Goal: Contribute content

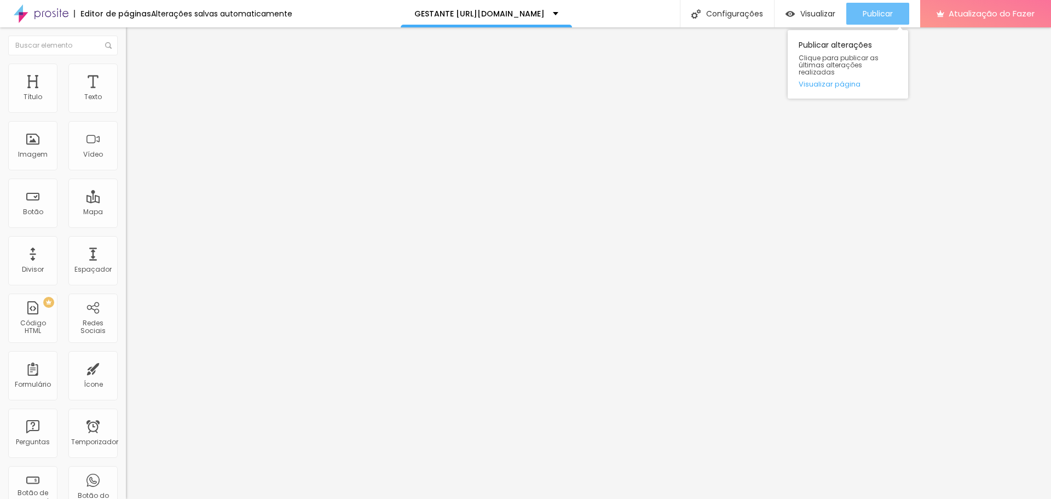
click at [880, 15] on font "Publicar" at bounding box center [878, 13] width 30 height 11
click at [886, 19] on div "Publicar" at bounding box center [878, 14] width 30 height 22
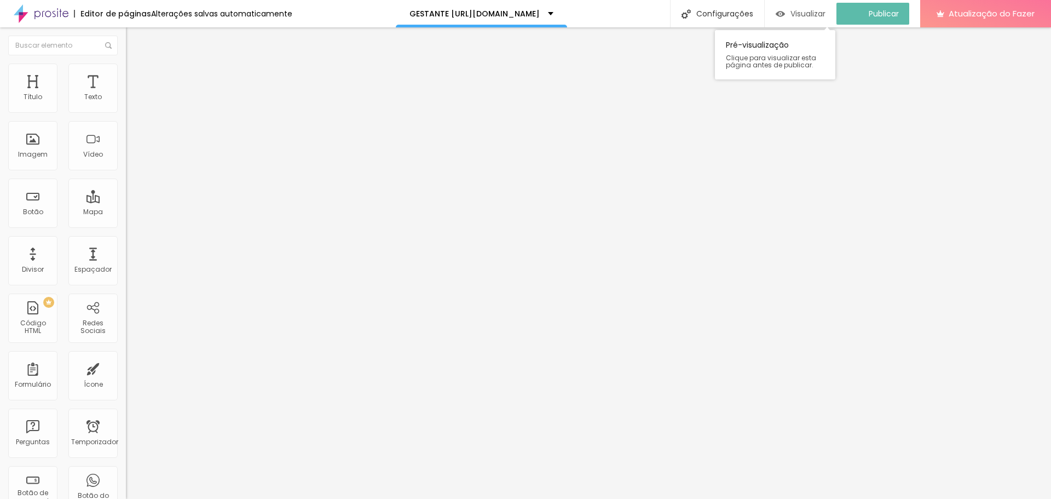
click at [809, 14] on font "Visualizar" at bounding box center [807, 13] width 35 height 11
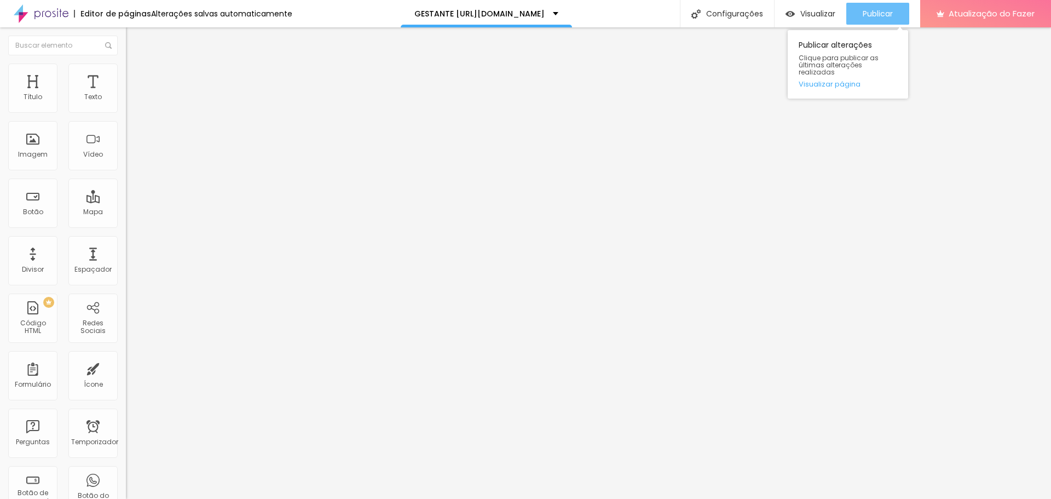
click at [871, 14] on font "Publicar" at bounding box center [878, 13] width 30 height 11
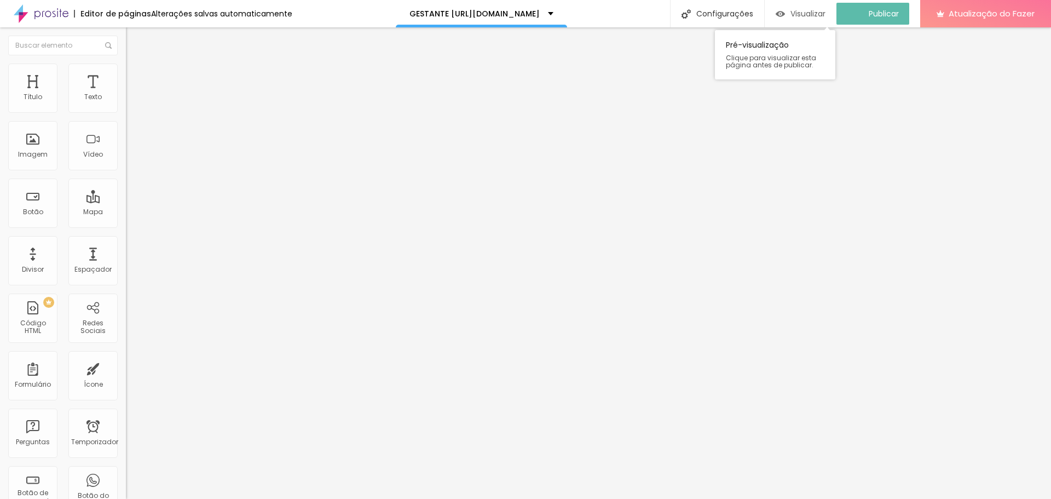
click at [818, 17] on font "Visualizar" at bounding box center [807, 13] width 35 height 11
type input "52"
click at [126, 258] on input "range" at bounding box center [161, 262] width 71 height 9
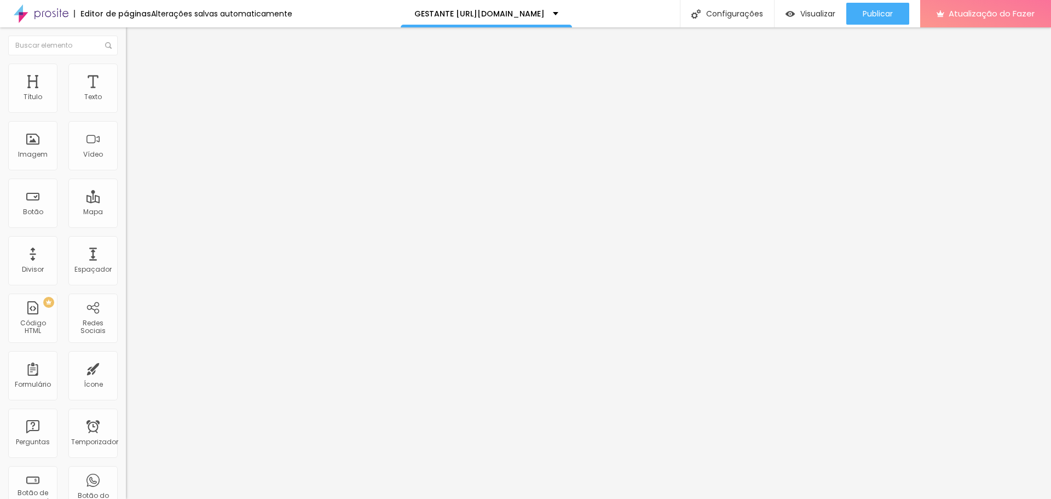
click at [126, 102] on span "Título 2" at bounding box center [144, 97] width 36 height 9
click at [126, 92] on div "Título 1 H1" at bounding box center [189, 86] width 126 height 11
click at [193, 498] on div at bounding box center [525, 505] width 1051 height 0
type input "0"
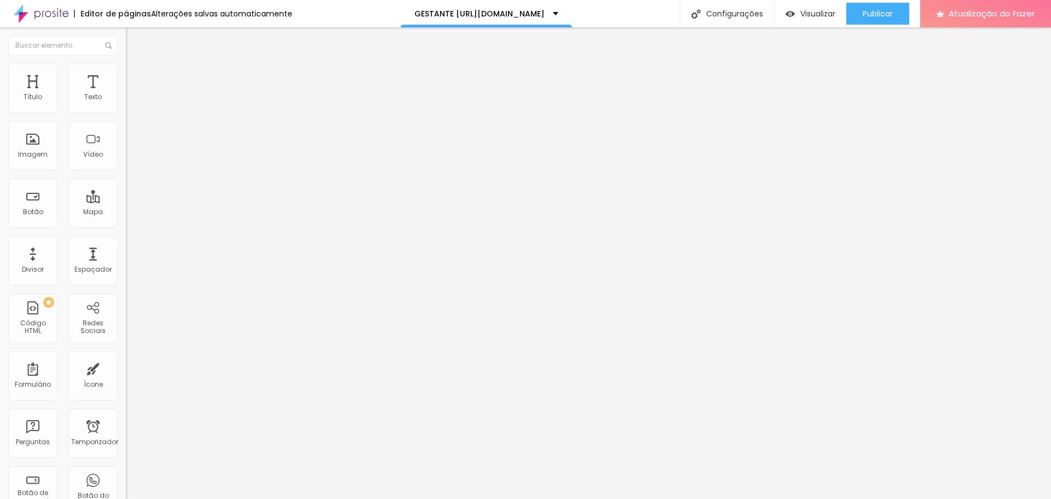
drag, startPoint x: 21, startPoint y: 292, endPoint x: 15, endPoint y: 286, distance: 8.1
type input "0"
click at [136, 76] on font "Avançado" at bounding box center [154, 70] width 36 height 9
click at [126, 70] on li "Avançado" at bounding box center [189, 68] width 126 height 11
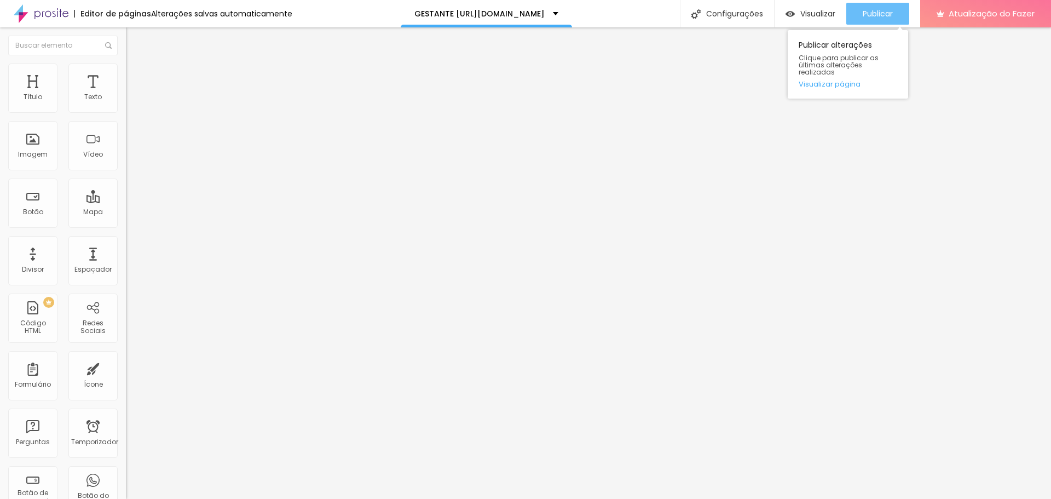
click at [869, 18] on font "Publicar" at bounding box center [878, 13] width 30 height 11
click at [810, 14] on font "Visualizar" at bounding box center [817, 13] width 35 height 11
drag, startPoint x: 873, startPoint y: 19, endPoint x: 865, endPoint y: 25, distance: 9.7
click at [874, 19] on font "Publicar" at bounding box center [878, 13] width 30 height 11
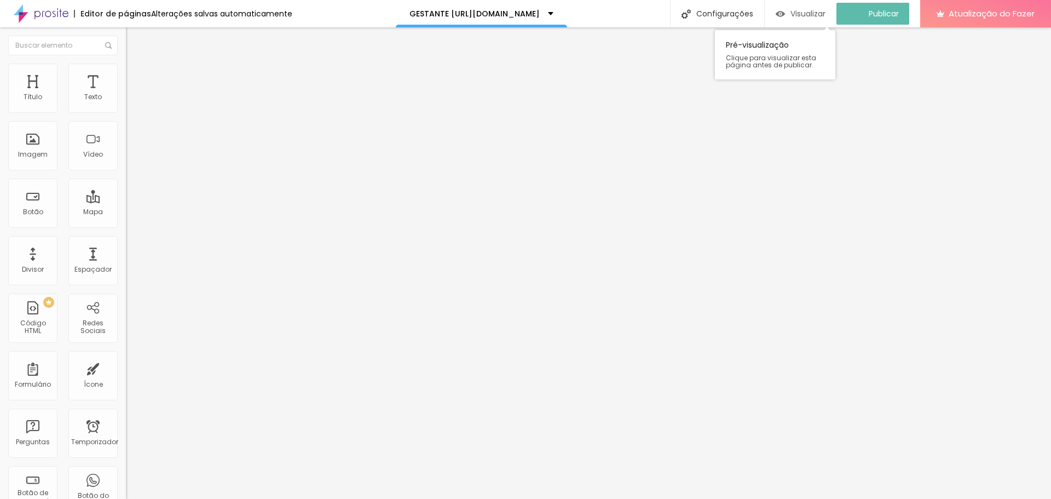
click at [819, 13] on font "Visualizar" at bounding box center [807, 13] width 35 height 11
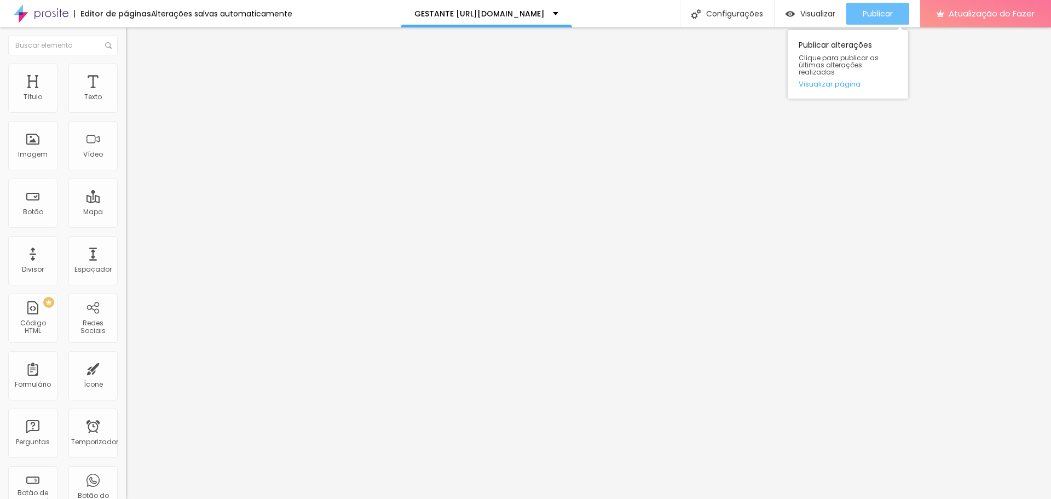
click at [885, 21] on div "Publicar" at bounding box center [878, 14] width 30 height 22
